Goal: Information Seeking & Learning: Learn about a topic

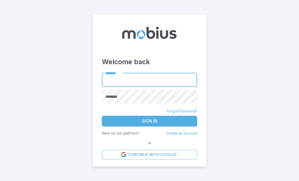
click at [118, 87] on input "********" at bounding box center [149, 80] width 95 height 14
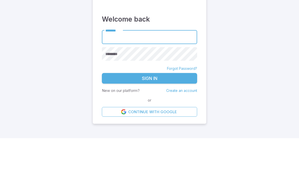
type input "******"
click at [150, 116] on button "Sign In" at bounding box center [149, 121] width 95 height 11
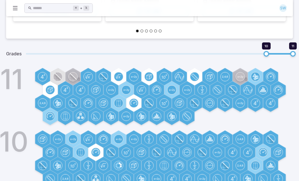
scroll to position [154, 0]
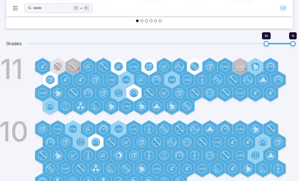
click at [115, 66] on circle at bounding box center [118, 66] width 9 height 9
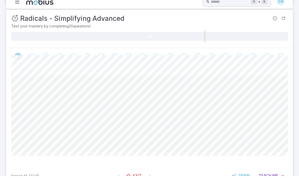
scroll to position [25, 0]
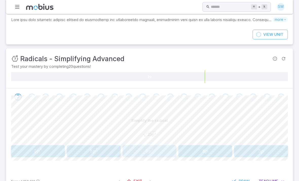
click at [163, 150] on span "5 p 2" at bounding box center [149, 151] width 50 height 7
click at [30, 148] on span "5 d 2 5 ​" at bounding box center [38, 151] width 50 height 7
click at [145, 156] on button "3 m 3m 3 m" at bounding box center [150, 151] width 54 height 12
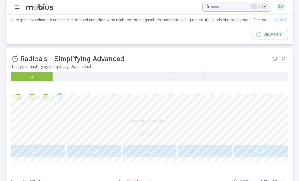
click at [254, 150] on span "3 7 r ​" at bounding box center [261, 151] width 50 height 7
click at [133, 151] on span "4 c" at bounding box center [149, 150] width 50 height 7
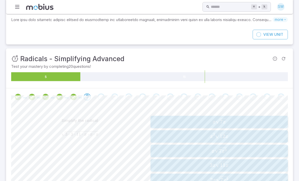
click at [239, 165] on span "3 x 11 x ​" at bounding box center [219, 164] width 134 height 7
click at [242, 177] on span "5 2 1 ​ ⋅ c 2 5 ​ ⋅ r 2 5 ​" at bounding box center [219, 179] width 134 height 7
click at [253, 180] on span "7 − 2 1 ​ ⋅ z − 2 5 ​ ⋅ m − 2 3 ​" at bounding box center [219, 179] width 134 height 7
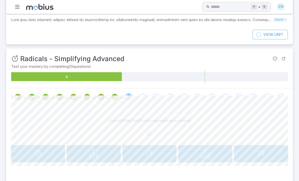
click at [39, 154] on icon "button" at bounding box center [37, 153] width 7 height 6
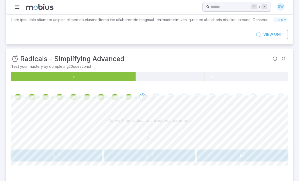
click at [178, 156] on span "5 − 3 1 ​" at bounding box center [150, 155] width 88 height 7
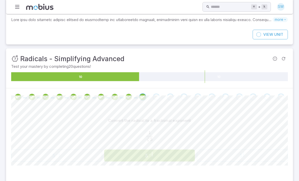
scroll to position [25, 0]
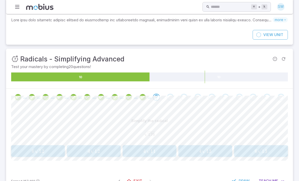
click at [89, 151] on span "4" at bounding box center [88, 151] width 3 height 6
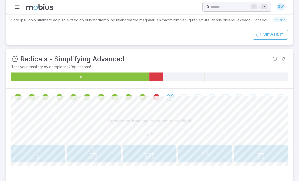
click at [81, 152] on span "3 2 ​ 1 ​" at bounding box center [93, 153] width 47 height 11
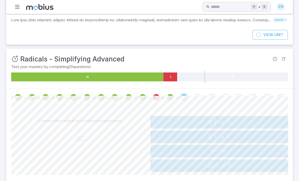
click at [236, 135] on span "5 − 3 1 ​ ⋅ x − 3 4 ​" at bounding box center [219, 136] width 134 height 7
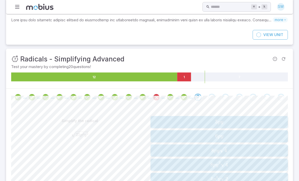
click at [254, 119] on span "5 p y" at bounding box center [219, 121] width 134 height 7
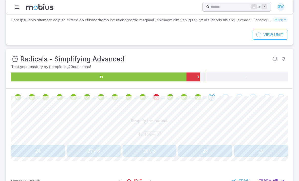
scroll to position [25, 0]
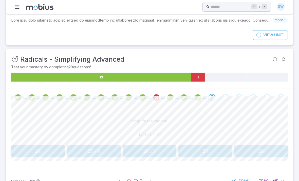
click at [268, 116] on div "Simplify the radical." at bounding box center [149, 121] width 277 height 10
click at [262, 145] on button "29 29 29" at bounding box center [261, 151] width 54 height 12
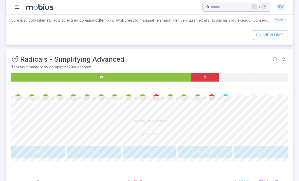
click at [169, 151] on span "4 x c" at bounding box center [149, 151] width 50 height 7
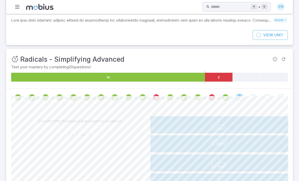
click at [234, 144] on span "3 12 m 3 ​" at bounding box center [219, 143] width 134 height 7
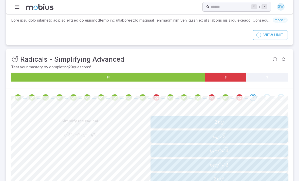
click at [236, 119] on span "3 n y" at bounding box center [219, 122] width 134 height 7
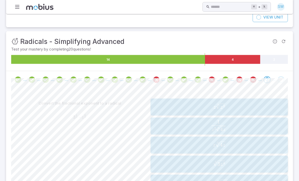
scroll to position [45, 0]
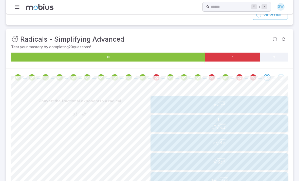
click at [228, 157] on div "3 z 4 3 \sqrt[3]{3{z}^{4}} 3 3 z 4 ​" at bounding box center [219, 161] width 134 height 13
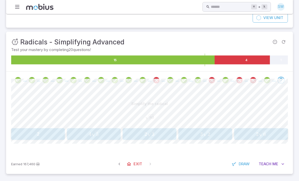
scroll to position [25, 0]
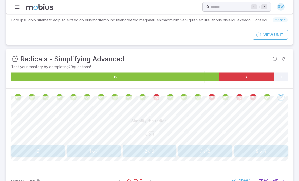
click at [83, 149] on span "4 5 ​" at bounding box center [93, 151] width 50 height 7
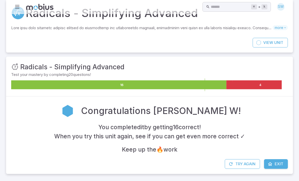
scroll to position [0, 0]
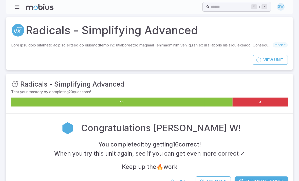
click at [179, 180] on span "Exit" at bounding box center [181, 181] width 9 height 6
